Goal: Transaction & Acquisition: Subscribe to service/newsletter

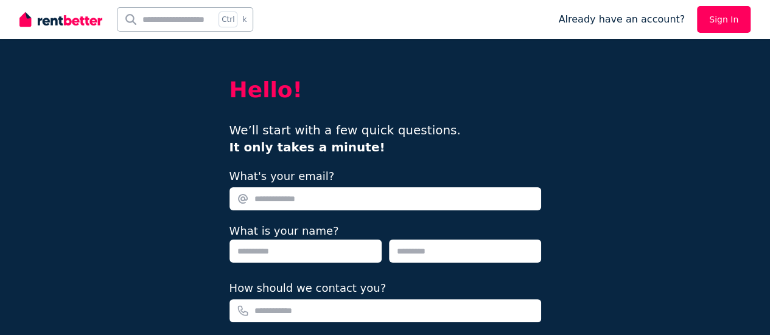
click at [289, 194] on input "What's your email?" at bounding box center [386, 199] width 312 height 23
type input "**********"
type input "******"
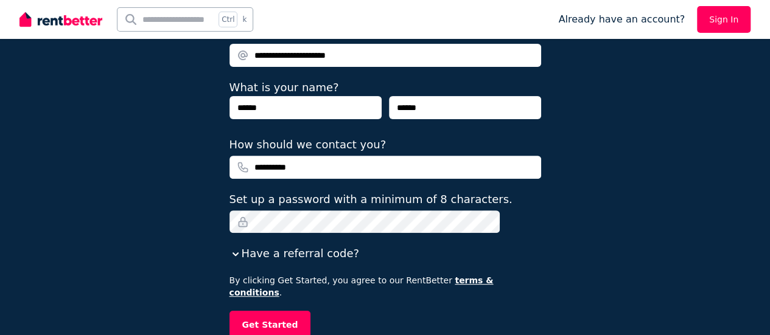
scroll to position [152, 0]
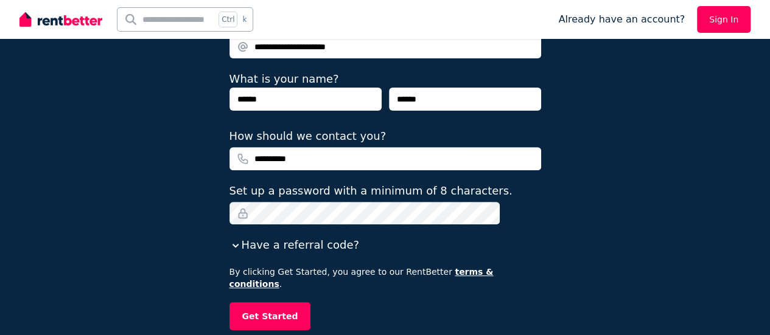
type input "**********"
click at [288, 303] on button "Get Started" at bounding box center [271, 317] width 82 height 28
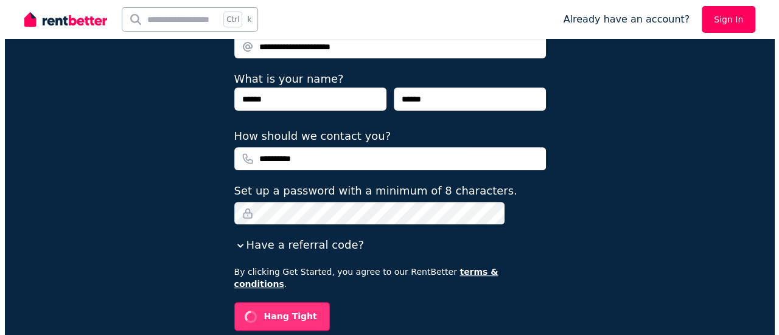
scroll to position [0, 0]
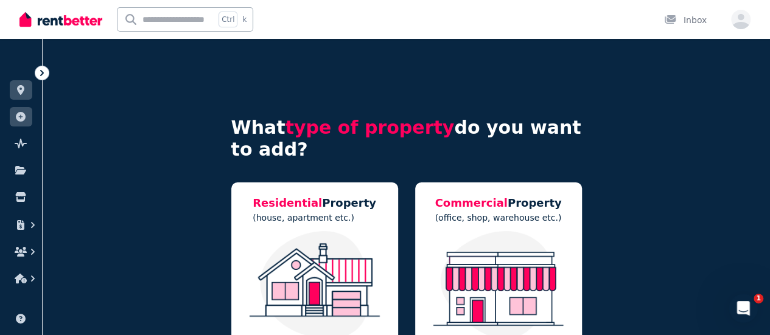
scroll to position [107, 0]
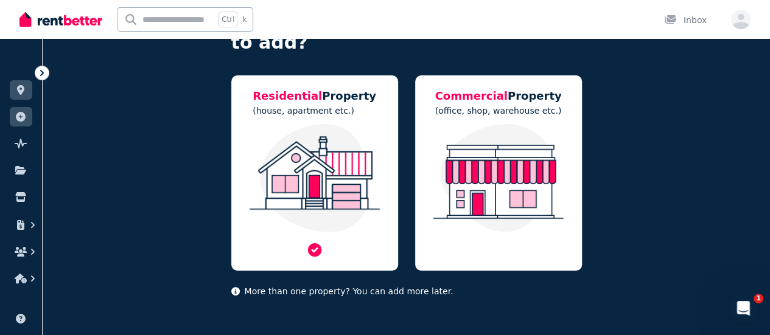
click at [298, 169] on img at bounding box center [315, 178] width 142 height 108
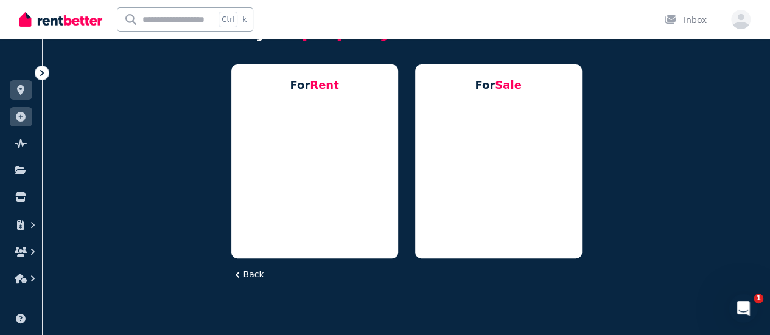
scroll to position [0, 0]
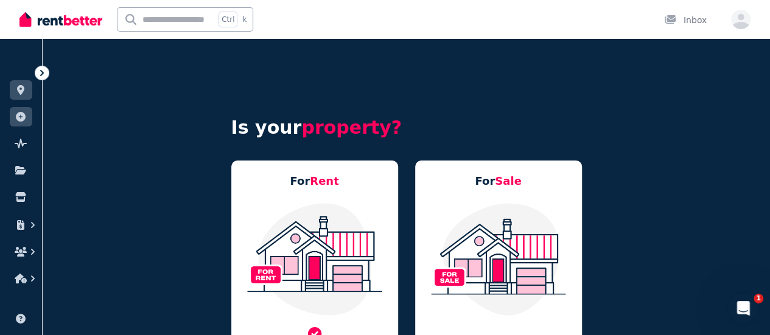
click at [300, 247] on img at bounding box center [315, 259] width 142 height 114
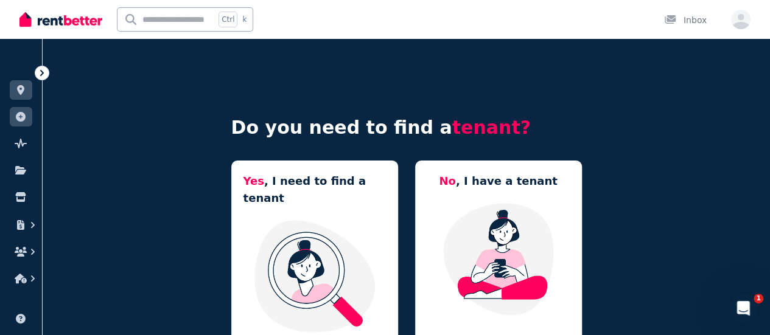
click at [313, 262] on img at bounding box center [315, 276] width 142 height 114
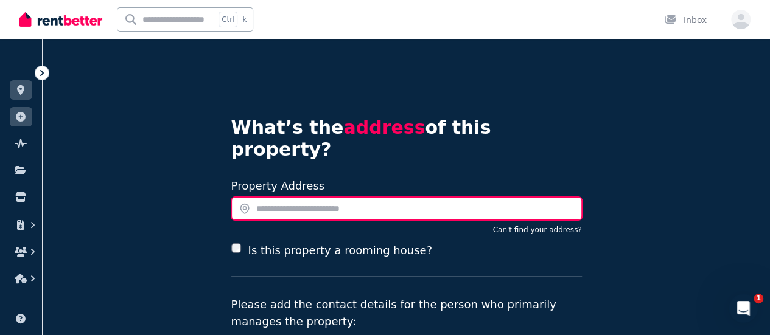
click at [257, 197] on input "text" at bounding box center [406, 208] width 351 height 23
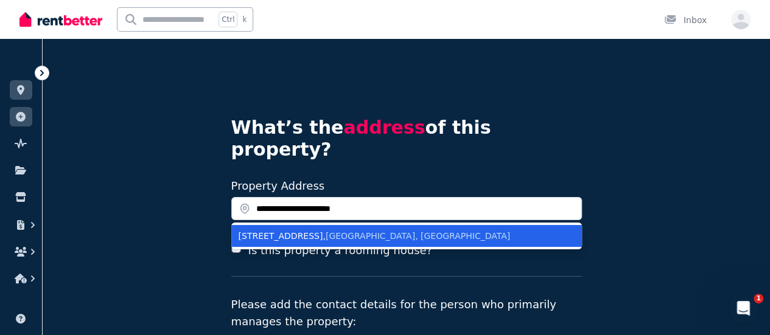
click at [357, 231] on span "[GEOGRAPHIC_DATA], [GEOGRAPHIC_DATA]" at bounding box center [418, 236] width 184 height 10
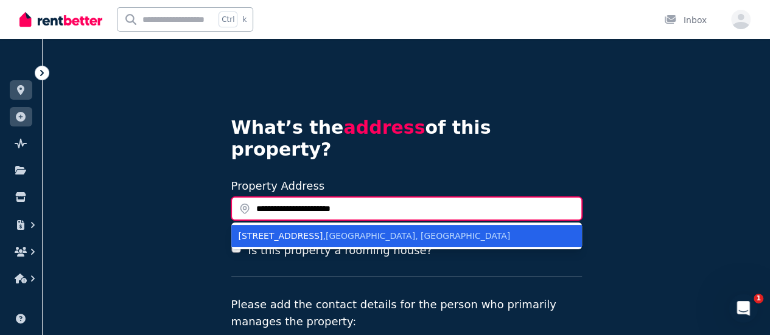
type input "**********"
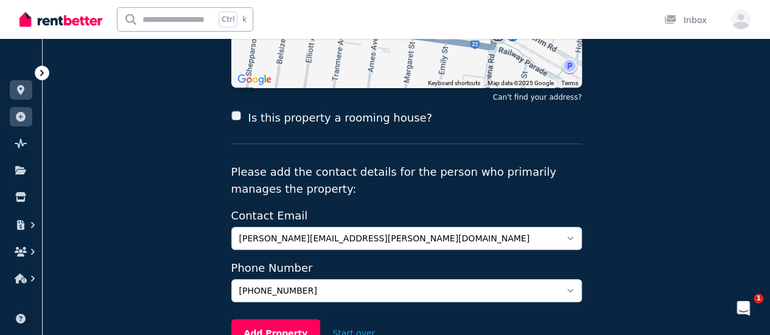
scroll to position [295, 0]
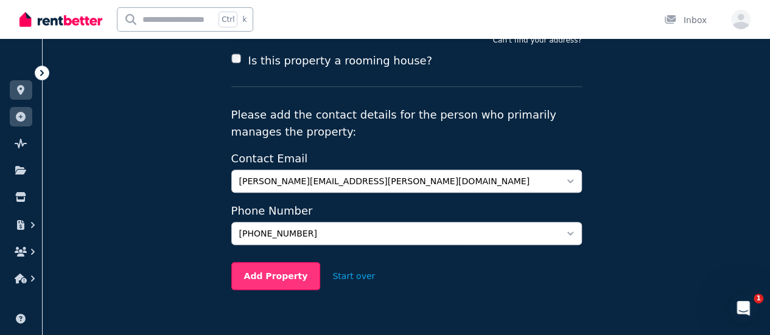
click at [274, 262] on button "Add Property" at bounding box center [275, 276] width 89 height 28
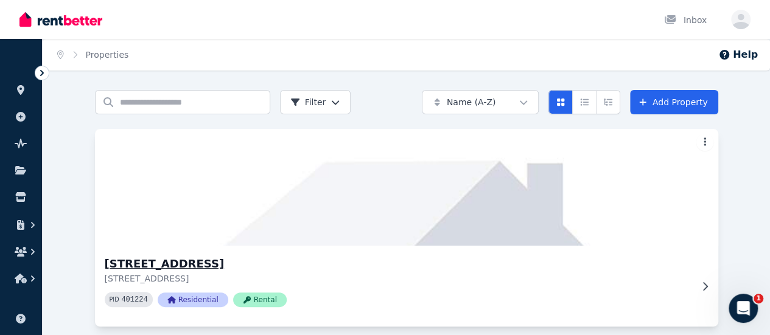
click at [240, 193] on img at bounding box center [406, 187] width 655 height 123
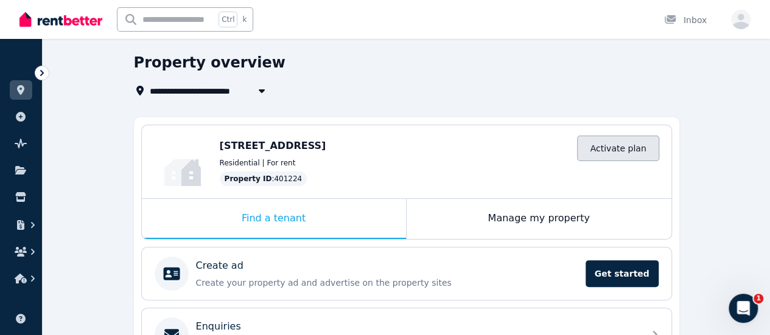
scroll to position [32, 0]
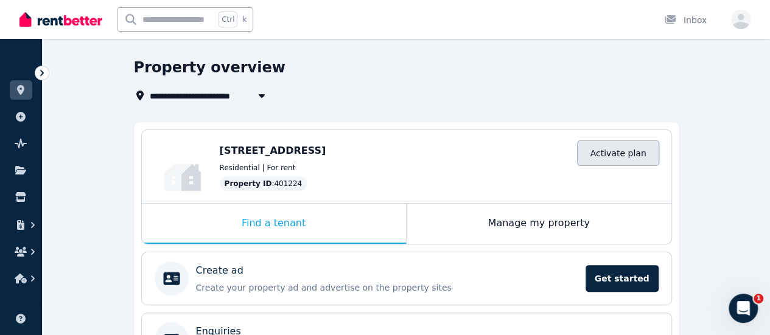
click at [616, 147] on link "Activate plan" at bounding box center [618, 154] width 82 height 26
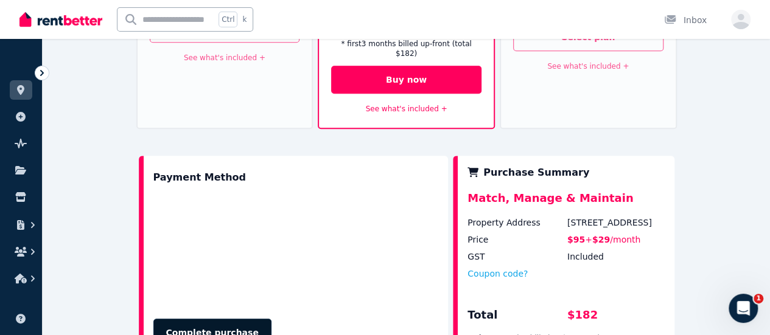
scroll to position [328, 0]
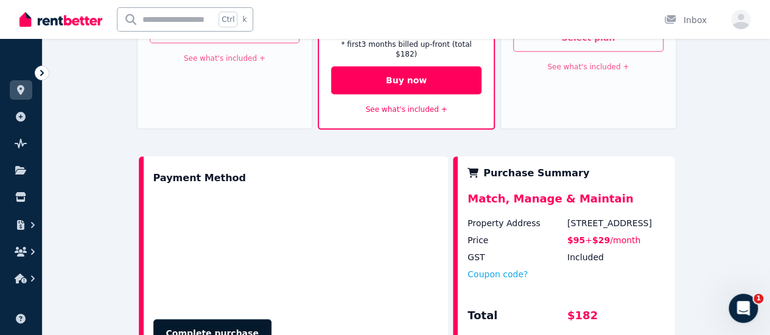
click at [217, 320] on button "Complete purchase" at bounding box center [212, 334] width 118 height 28
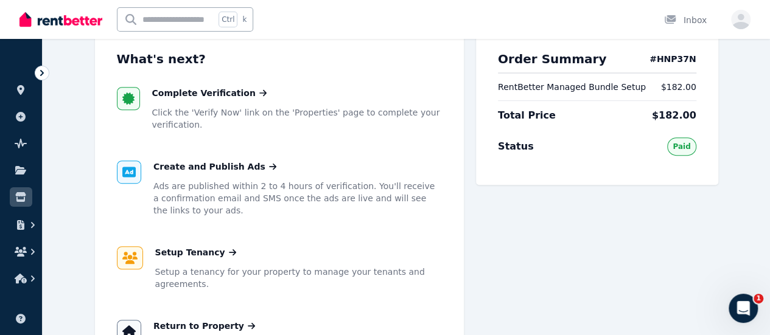
scroll to position [239, 0]
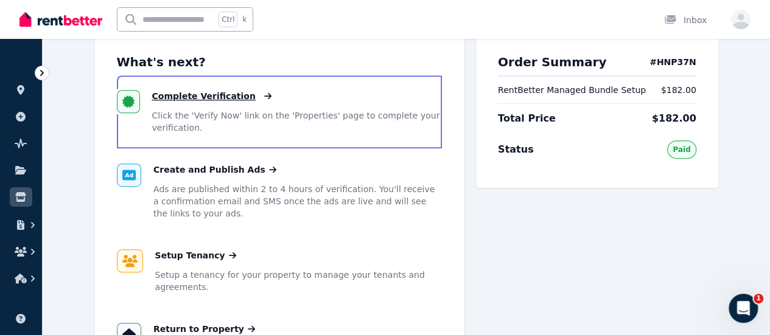
click at [164, 97] on span "Complete Verification" at bounding box center [204, 96] width 104 height 12
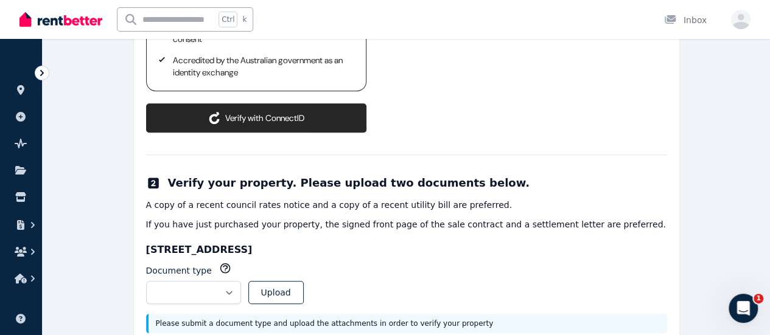
scroll to position [341, 0]
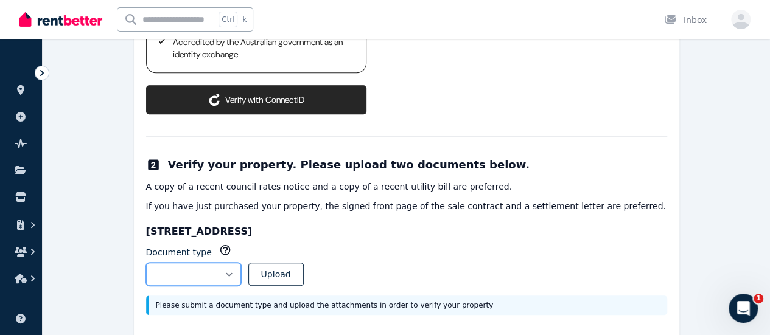
click at [241, 263] on select "**********" at bounding box center [193, 274] width 95 height 23
click at [97, 259] on div "Account verification 2 simple steps to verify your identity and ownership of th…" at bounding box center [407, 55] width 728 height 612
click at [241, 263] on select "**********" at bounding box center [193, 274] width 95 height 23
click at [709, 144] on div "Account verification 2 simple steps to verify your identity and ownership of th…" at bounding box center [407, 55] width 728 height 612
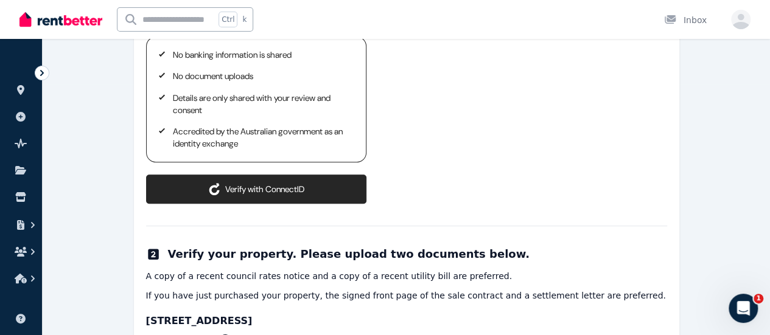
scroll to position [0, 0]
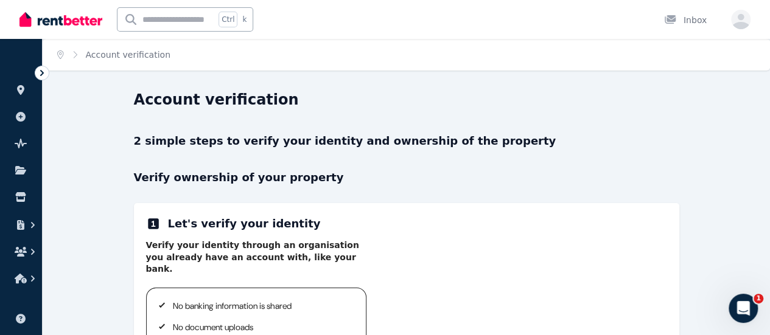
click at [85, 26] on img at bounding box center [60, 19] width 83 height 18
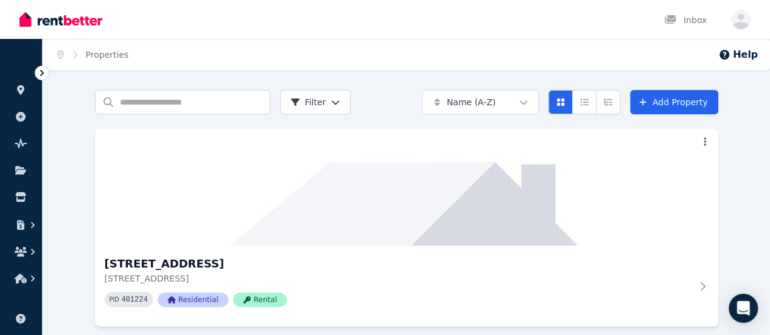
scroll to position [13, 0]
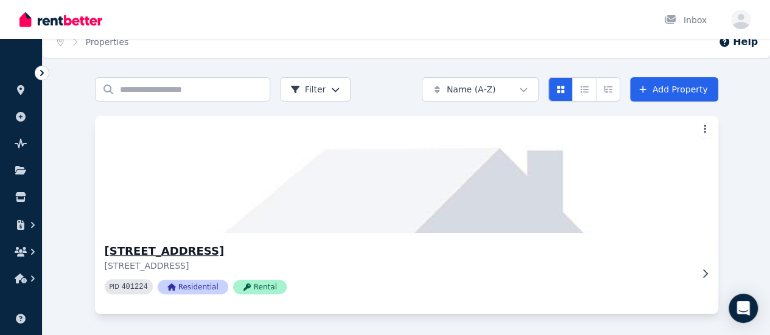
click at [111, 196] on img at bounding box center [406, 174] width 655 height 123
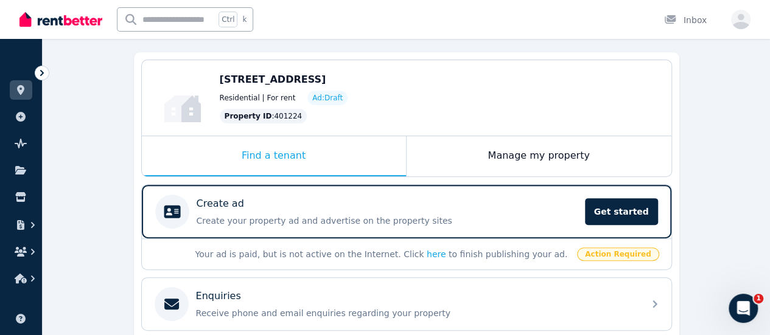
scroll to position [191, 0]
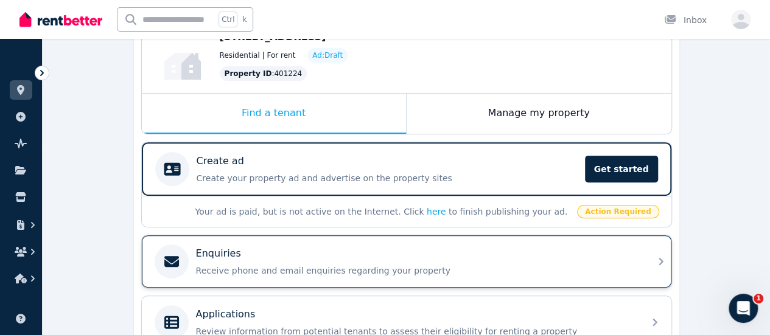
click at [212, 265] on p "Receive phone and email enquiries regarding your property" at bounding box center [416, 271] width 441 height 12
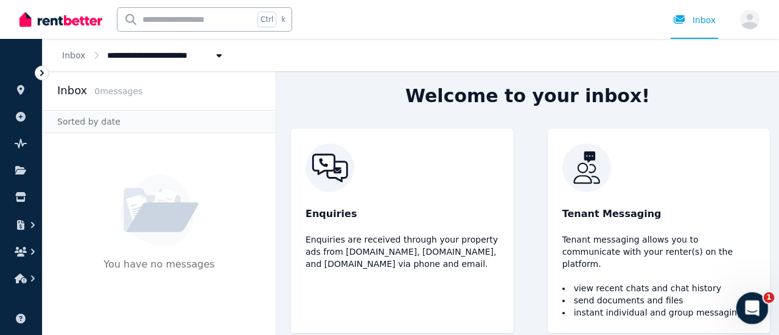
click at [760, 312] on div "Open Intercom Messenger" at bounding box center [751, 307] width 40 height 40
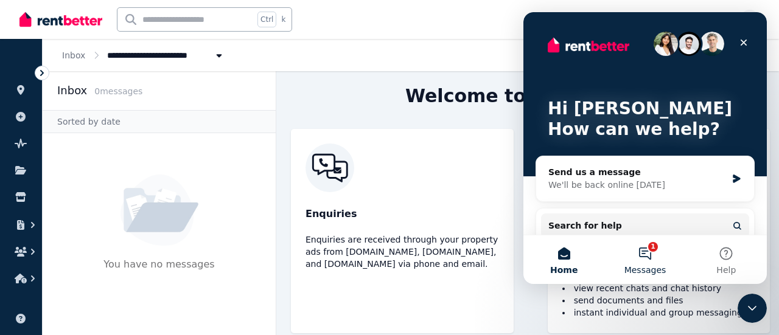
click at [649, 263] on button "1 Messages" at bounding box center [645, 260] width 81 height 49
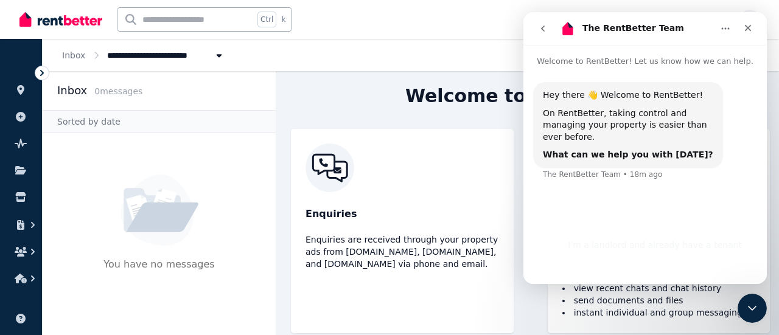
scroll to position [40, 0]
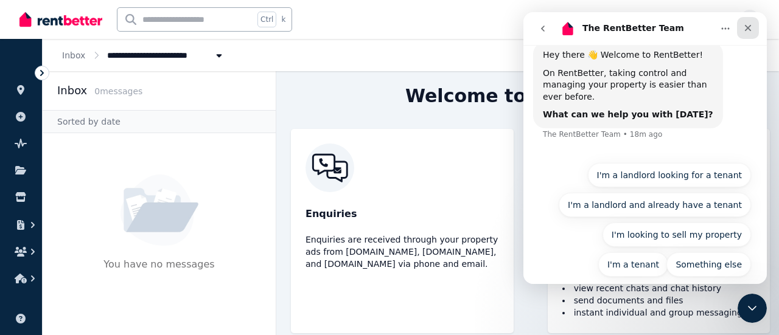
click at [746, 26] on icon "Close" at bounding box center [748, 28] width 7 height 7
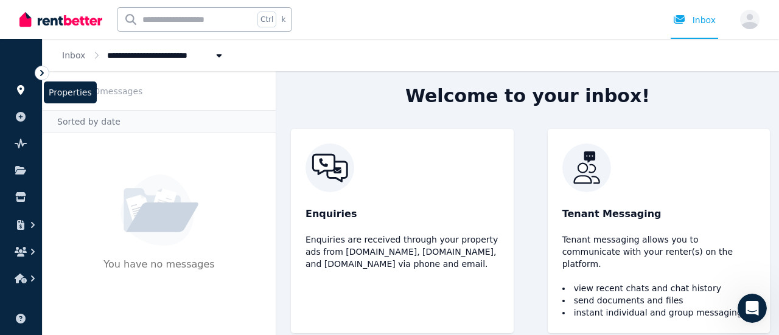
click at [22, 85] on icon at bounding box center [21, 90] width 12 height 10
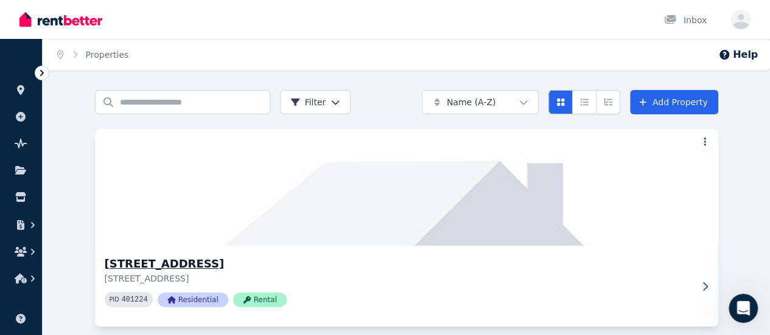
scroll to position [13, 0]
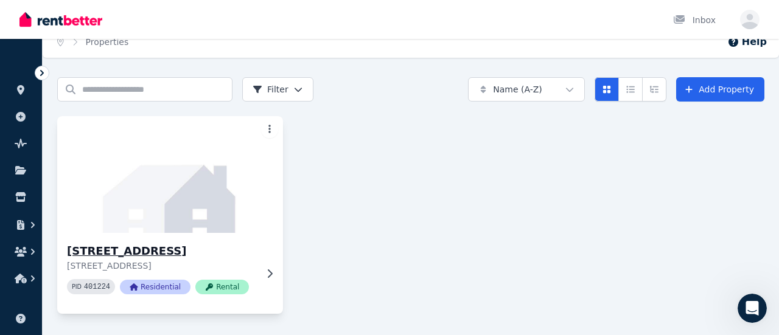
click at [261, 135] on html "Open main menu Inbox Open user menu ORGANISE Properties Add property Pulse BETA…" at bounding box center [389, 154] width 779 height 335
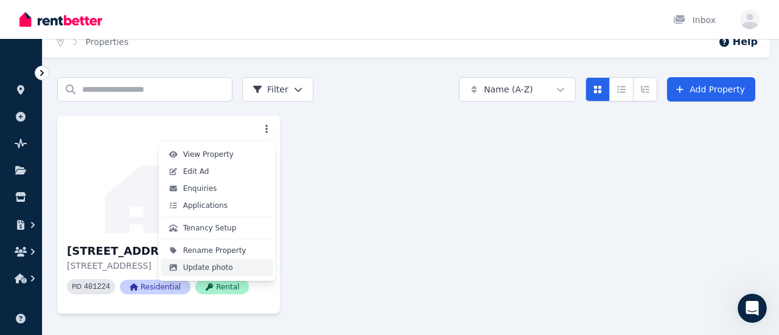
click at [205, 270] on span "Update photo" at bounding box center [208, 268] width 50 height 10
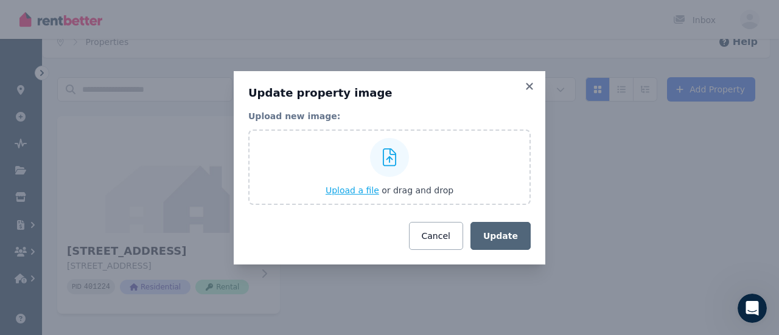
click at [391, 160] on icon at bounding box center [390, 158] width 14 height 18
click at [0, 0] on input "Upload a file or drag and drop" at bounding box center [0, 0] width 0 height 0
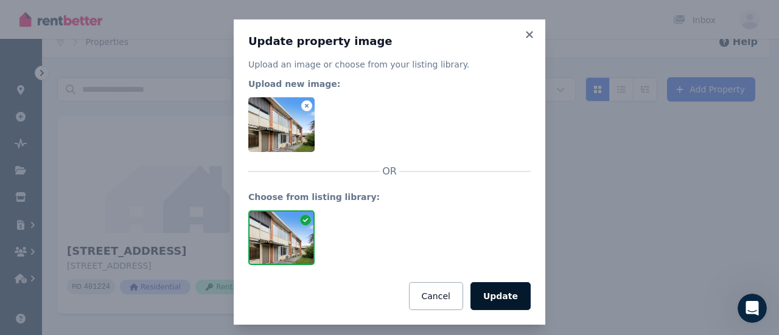
click at [493, 299] on button "Update" at bounding box center [501, 297] width 60 height 28
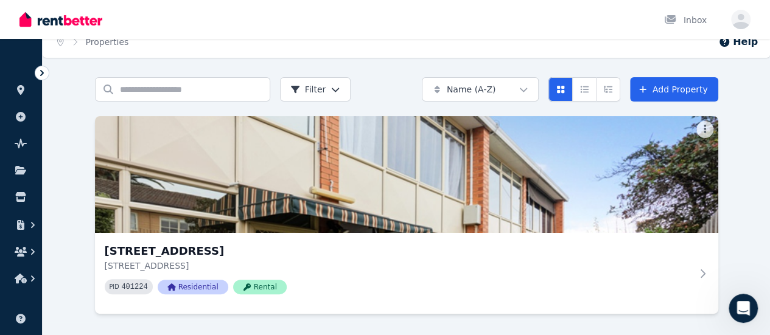
click at [493, 299] on div "[STREET_ADDRESS] PID 401224 Residential Rental" at bounding box center [406, 215] width 623 height 198
